Goal: Information Seeking & Learning: Learn about a topic

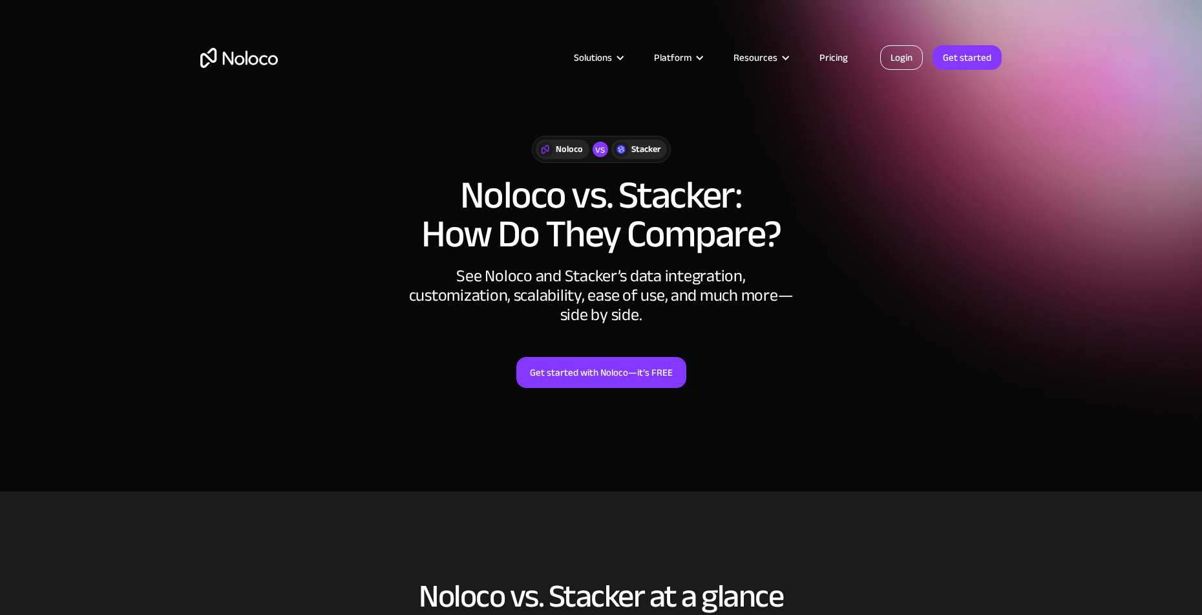
click at [905, 50] on link "Login" at bounding box center [901, 57] width 43 height 25
click at [825, 54] on link "Pricing" at bounding box center [833, 57] width 61 height 17
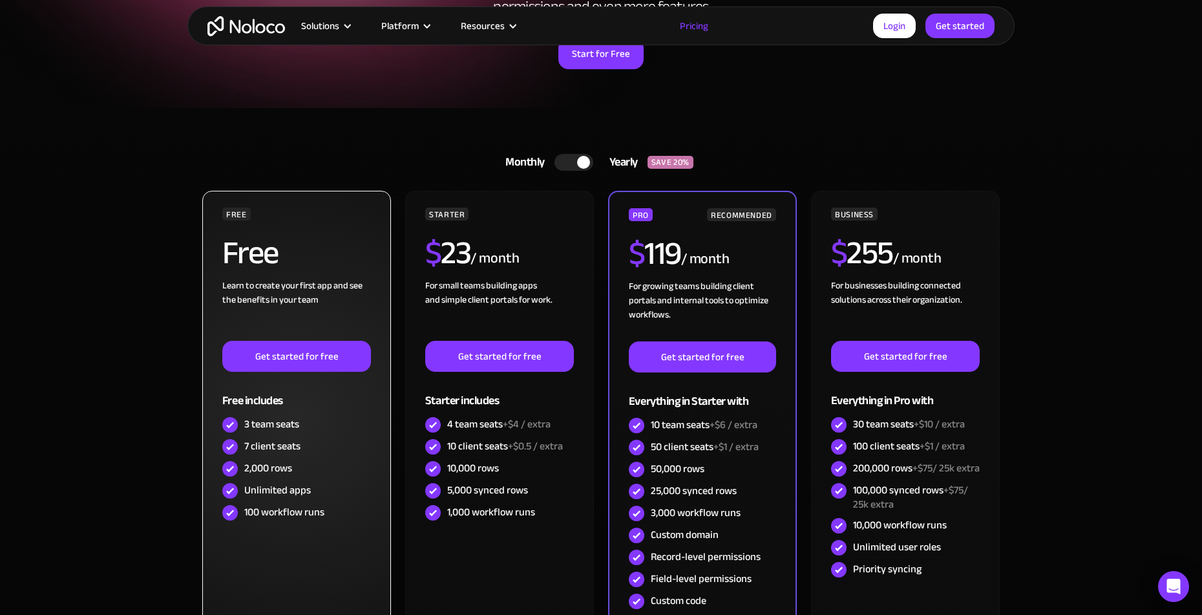
scroll to position [259, 0]
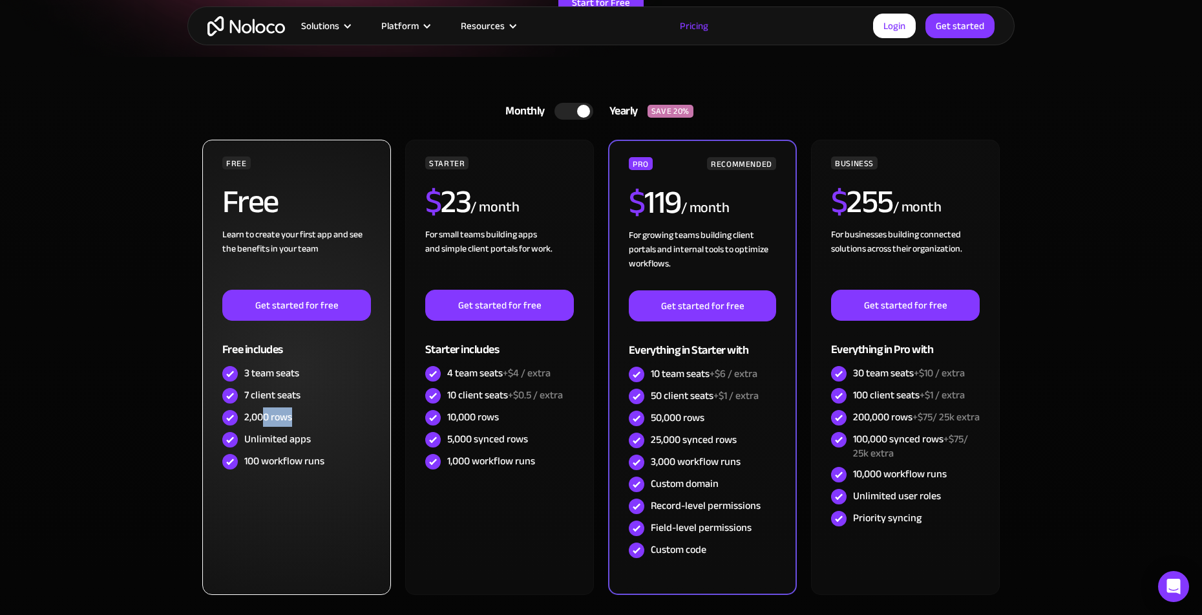
drag, startPoint x: 260, startPoint y: 417, endPoint x: 290, endPoint y: 414, distance: 29.9
click at [290, 414] on div "2,000 rows" at bounding box center [268, 417] width 48 height 14
